Goal: Find specific page/section: Find specific page/section

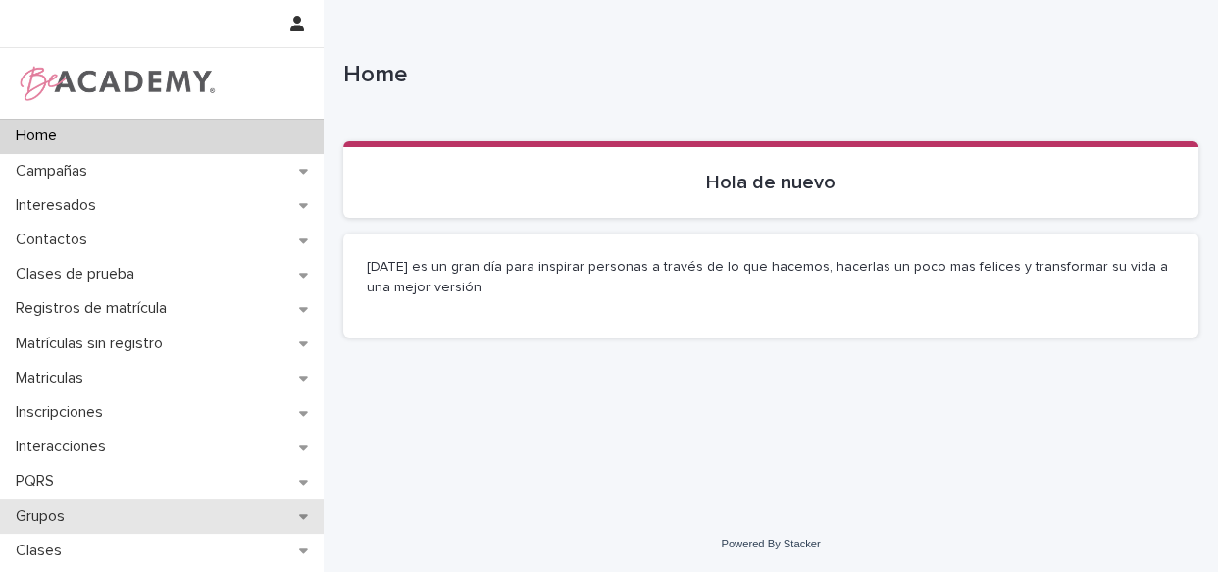
click at [33, 529] on div "Grupos" at bounding box center [162, 516] width 324 height 34
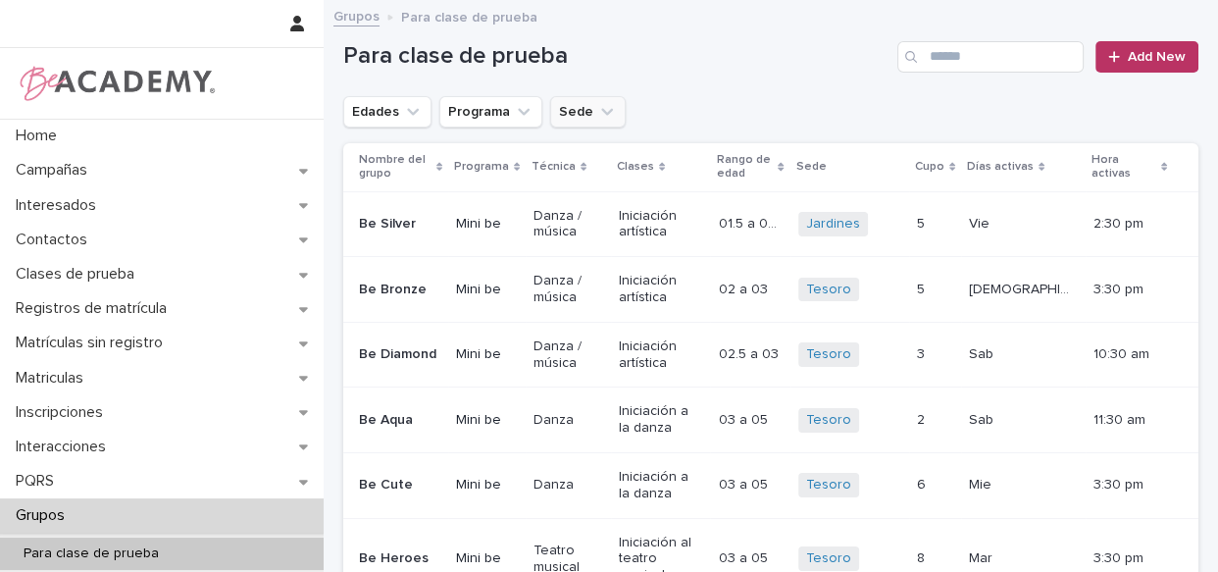
click at [581, 107] on button "Sede" at bounding box center [588, 111] width 76 height 31
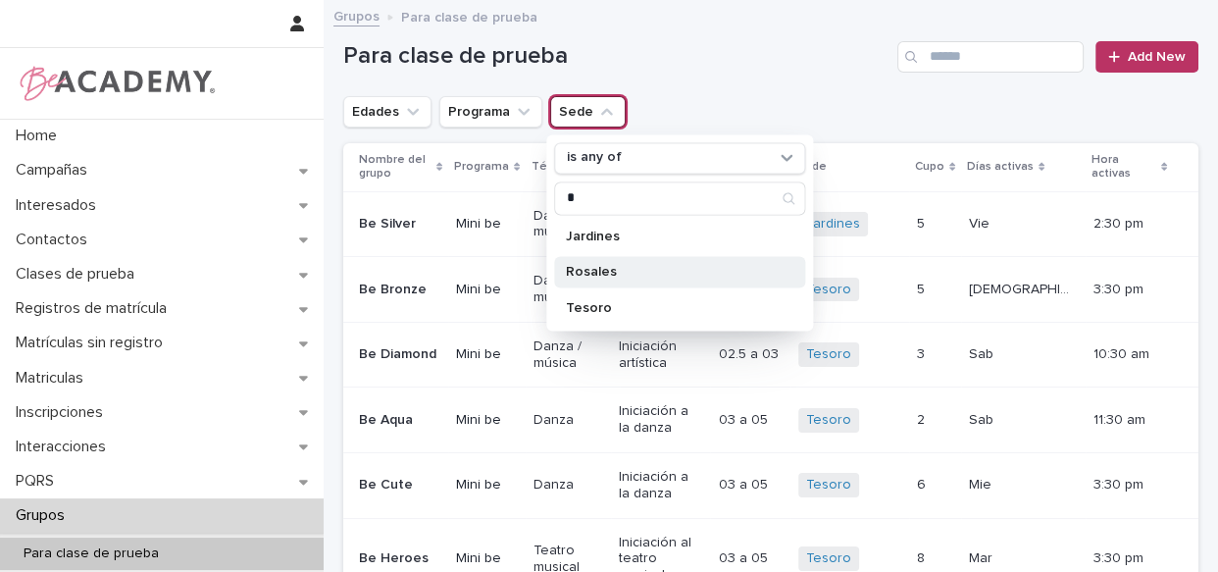
type input "*"
click at [663, 272] on p "Rosales" at bounding box center [670, 272] width 208 height 14
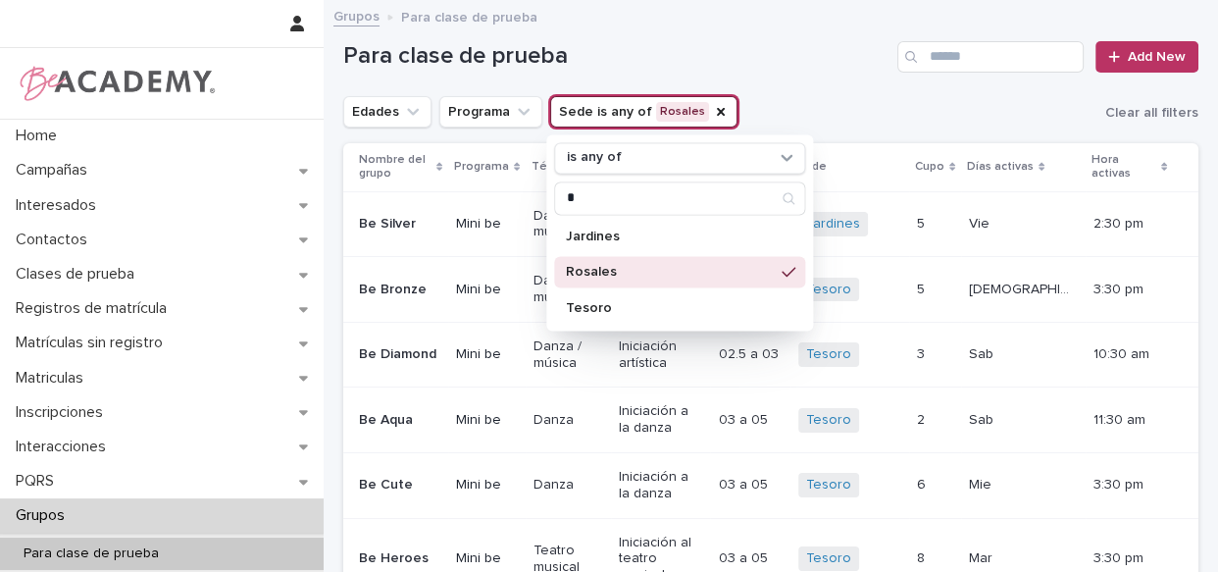
drag, startPoint x: 407, startPoint y: 120, endPoint x: 421, endPoint y: 37, distance: 83.5
click at [407, 119] on icon "Edades" at bounding box center [413, 112] width 20 height 20
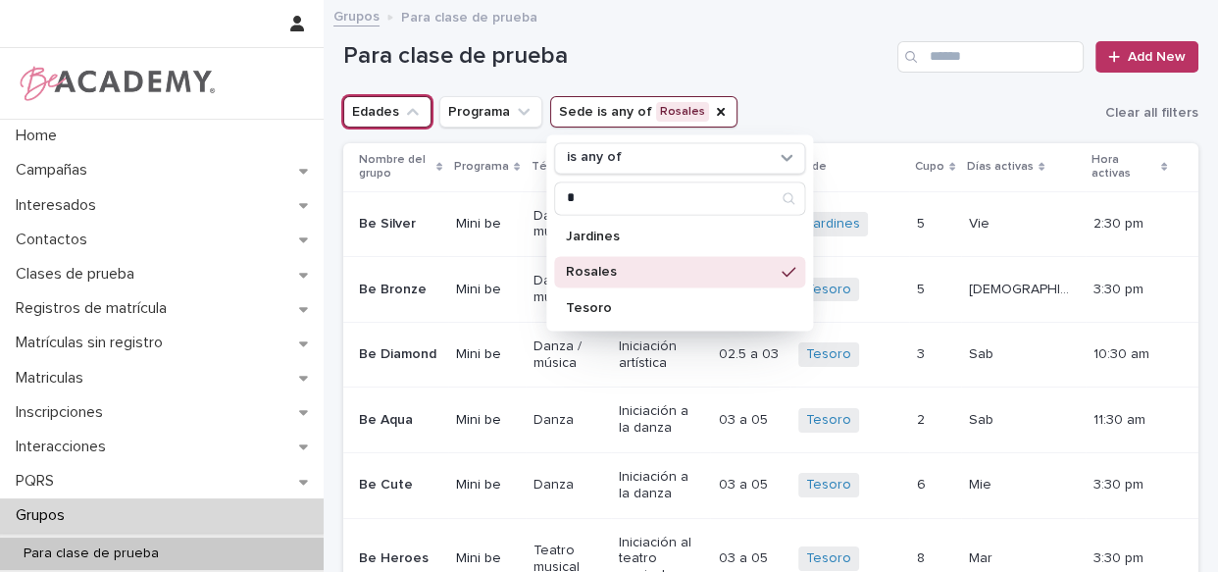
click at [389, 104] on button "Edades" at bounding box center [387, 111] width 88 height 31
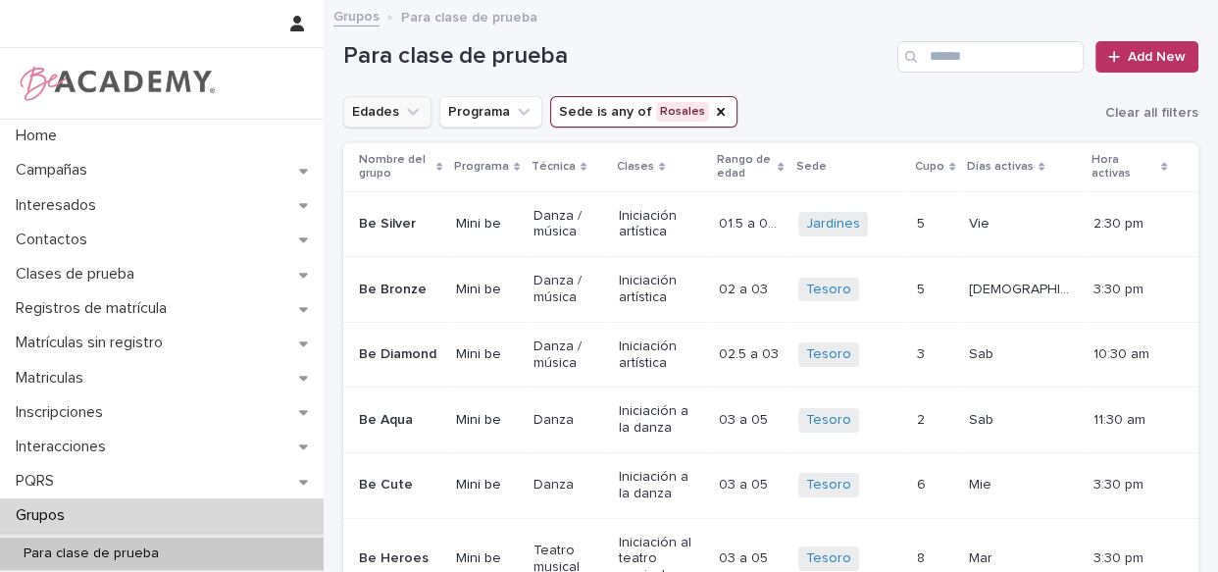
click at [403, 110] on icon "Edades" at bounding box center [413, 112] width 20 height 20
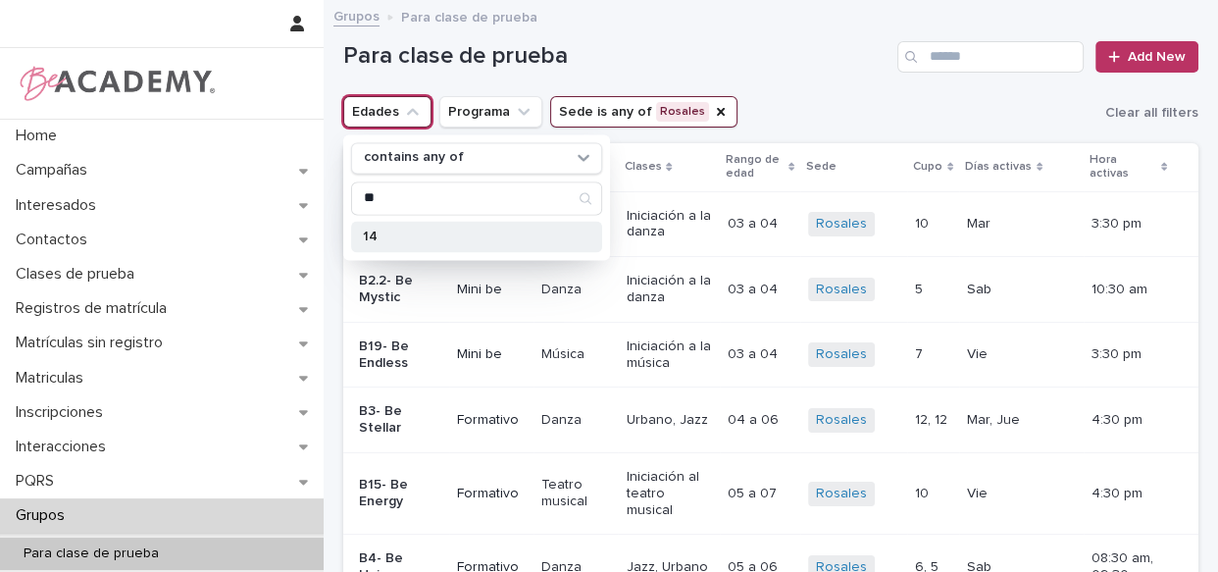
type input "**"
click at [393, 230] on p "14" at bounding box center [467, 237] width 208 height 14
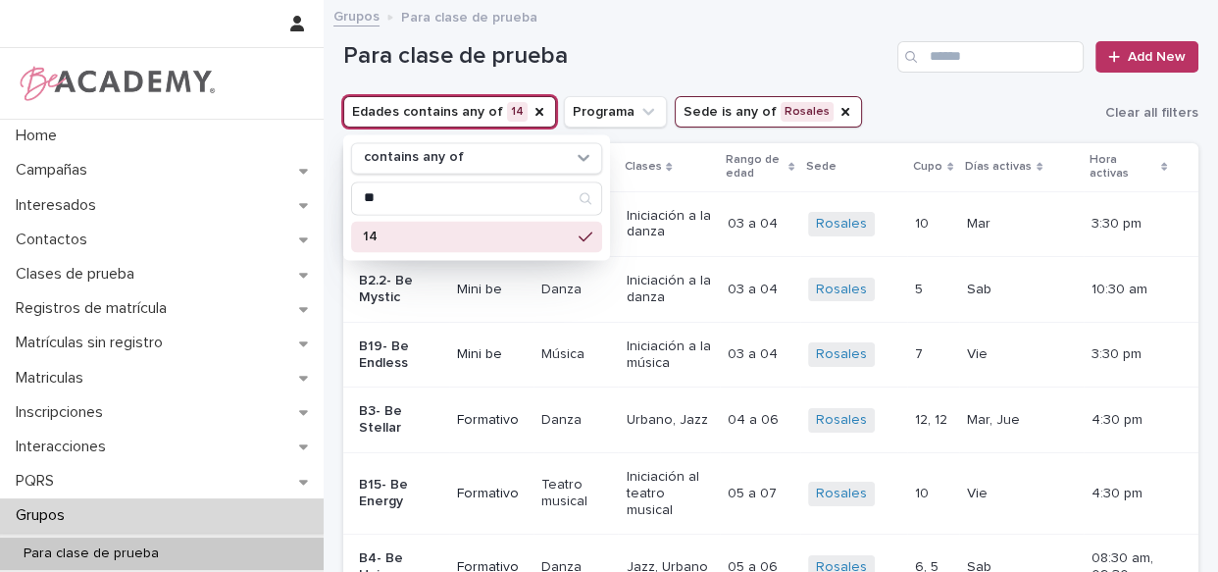
click at [611, 56] on h1 "Para clase de prueba" at bounding box center [616, 56] width 546 height 28
